Goal: Task Accomplishment & Management: Use online tool/utility

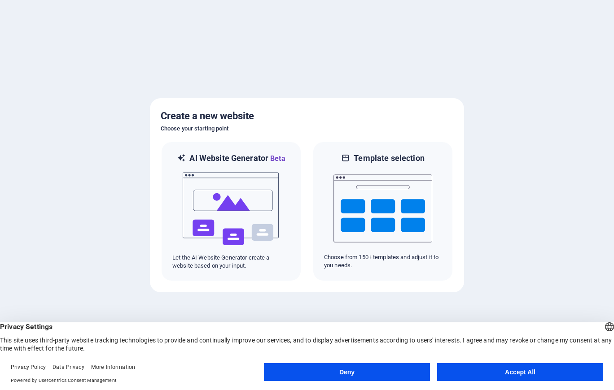
click at [362, 370] on button "Deny" at bounding box center [347, 372] width 166 height 18
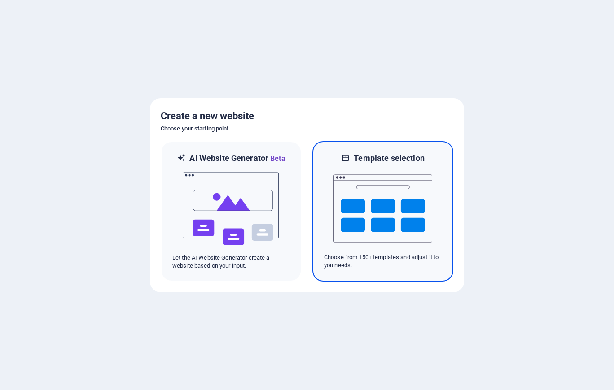
click at [398, 201] on img at bounding box center [382, 209] width 99 height 90
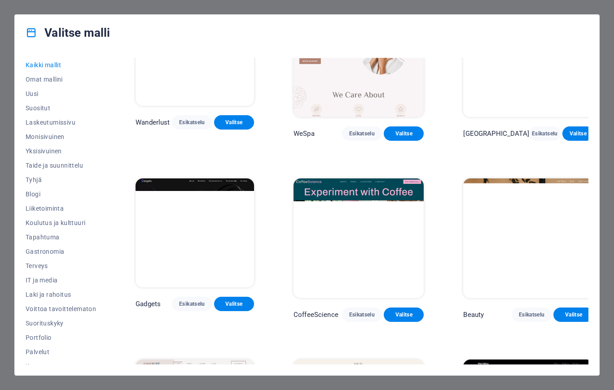
scroll to position [2563, 0]
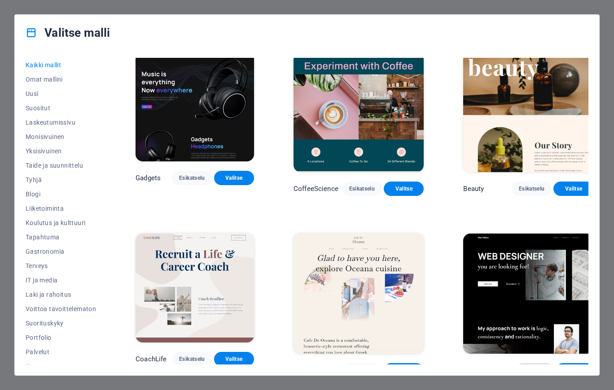
click at [531, 367] on span "Esikatselu" at bounding box center [535, 370] width 24 height 7
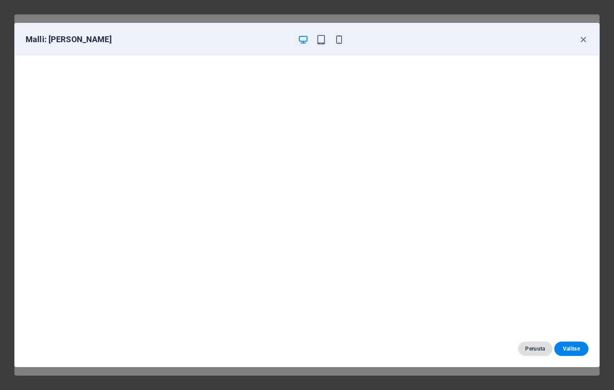
click at [537, 350] on span "Peruuta" at bounding box center [535, 348] width 20 height 7
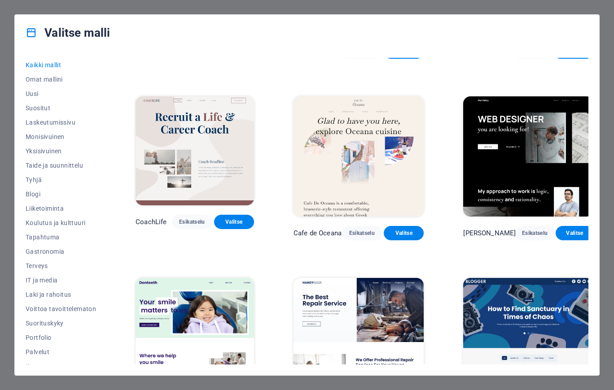
scroll to position [2746, 0]
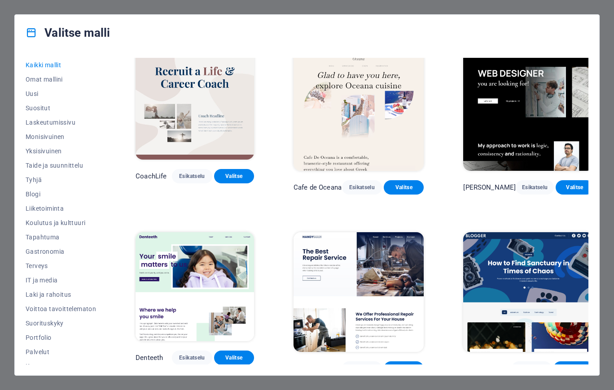
click at [348, 232] on img at bounding box center [358, 292] width 130 height 120
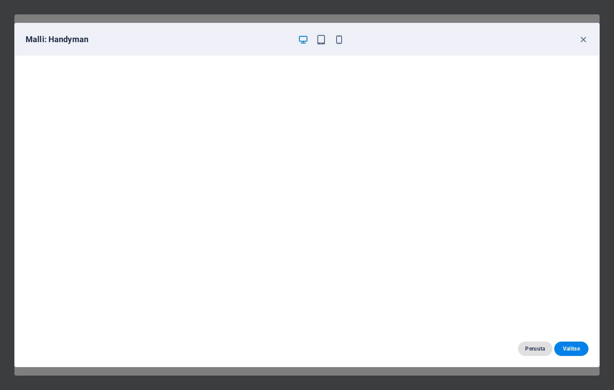
click at [531, 343] on button "Peruuta" at bounding box center [535, 349] width 34 height 14
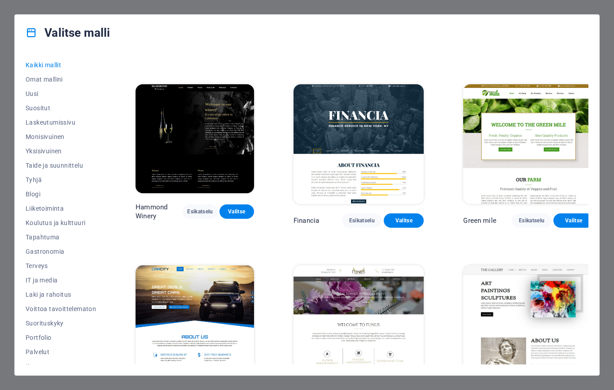
scroll to position [5812, 0]
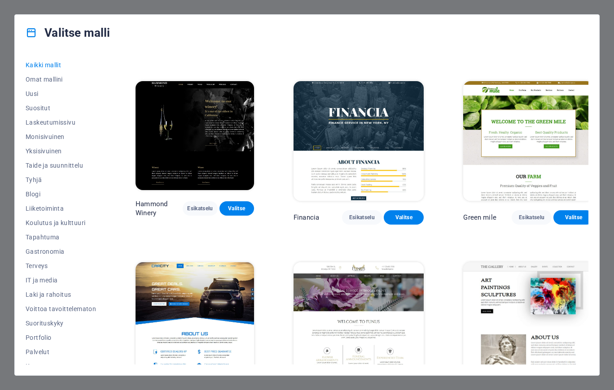
click at [192, 385] on span "Esikatselu" at bounding box center [192, 388] width 26 height 7
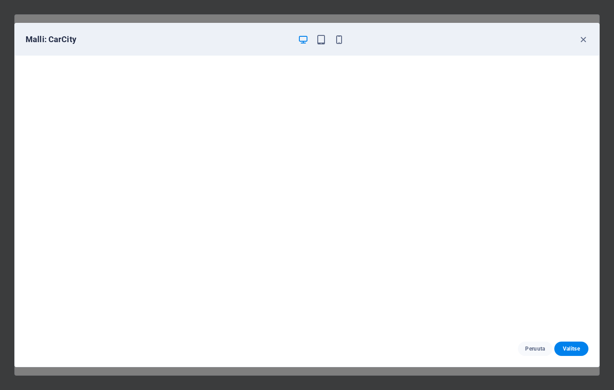
scroll to position [0, 0]
click at [530, 352] on span "Peruuta" at bounding box center [535, 348] width 20 height 7
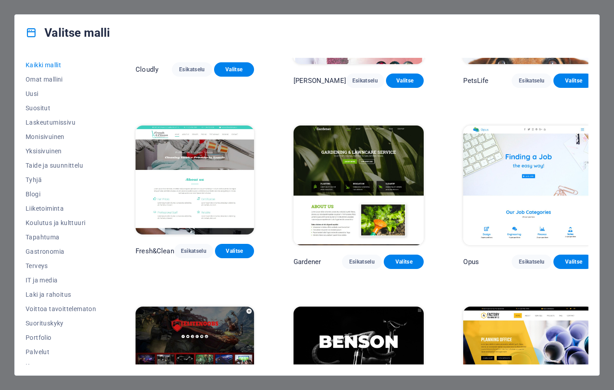
scroll to position [6865, 0]
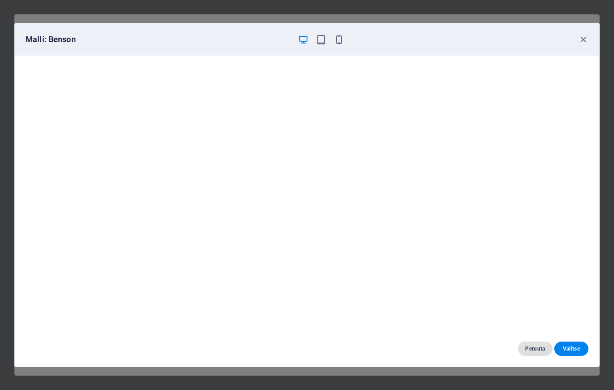
click at [525, 351] on span "Peruuta" at bounding box center [535, 348] width 20 height 7
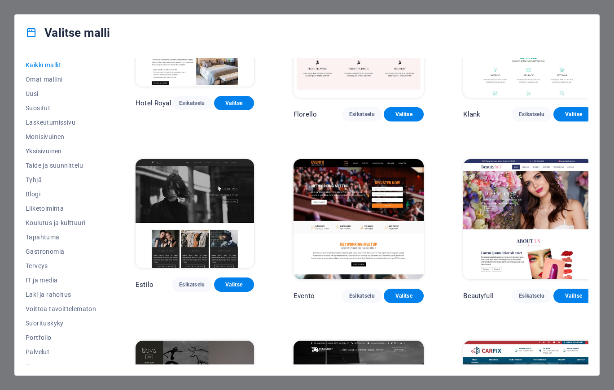
scroll to position [7597, 0]
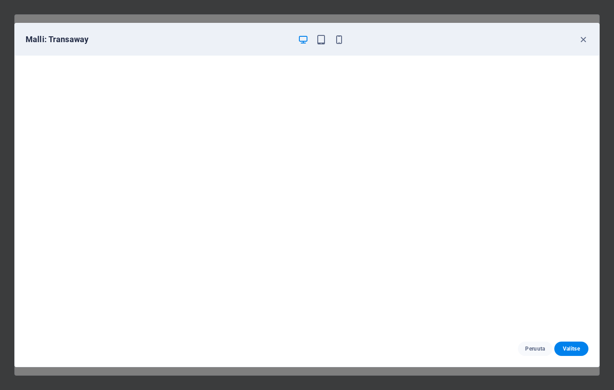
scroll to position [0, 0]
click at [534, 345] on button "Peruuta" at bounding box center [535, 349] width 34 height 14
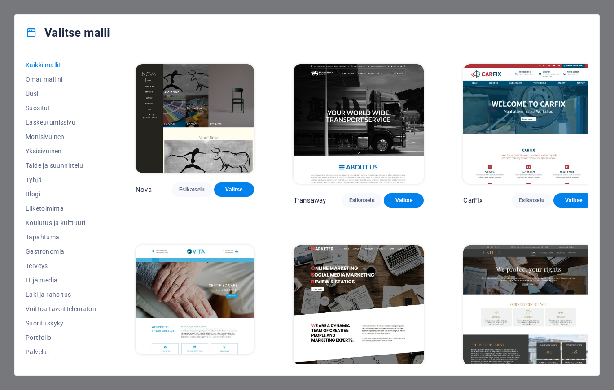
scroll to position [8054, 0]
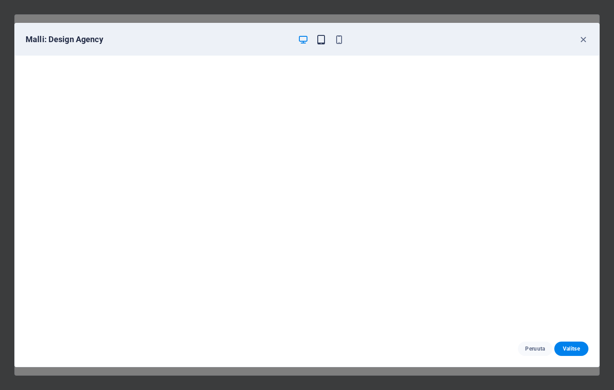
click at [318, 40] on icon "button" at bounding box center [321, 40] width 10 height 10
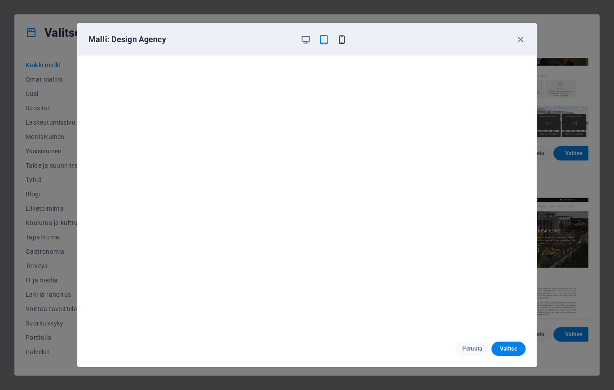
click at [336, 41] on div at bounding box center [323, 39] width 47 height 11
click at [340, 41] on icon "button" at bounding box center [341, 40] width 10 height 10
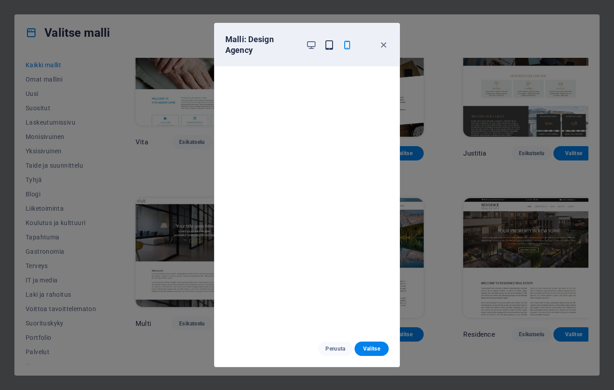
click at [325, 42] on icon "button" at bounding box center [329, 45] width 10 height 10
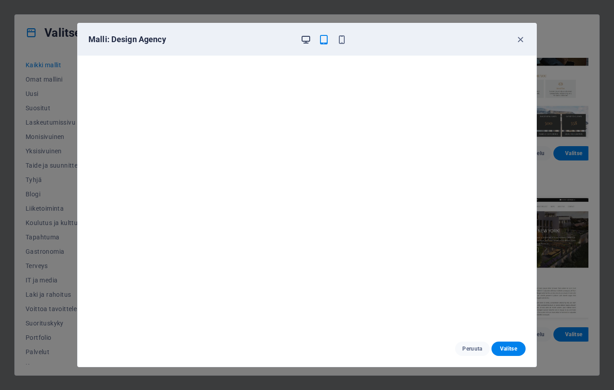
click at [303, 39] on icon "button" at bounding box center [306, 40] width 10 height 10
